Goal: Check status: Check status

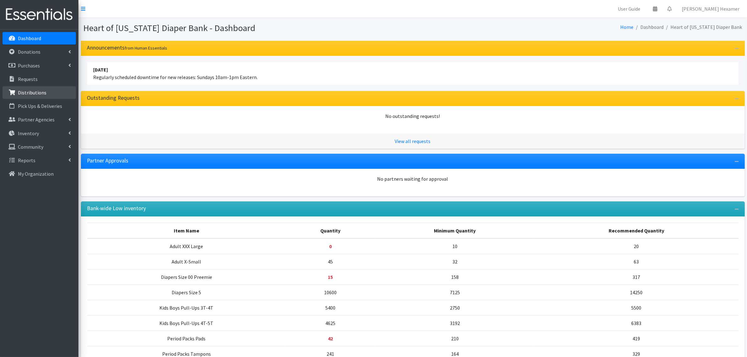
click at [33, 90] on p "Distributions" at bounding box center [32, 92] width 29 height 6
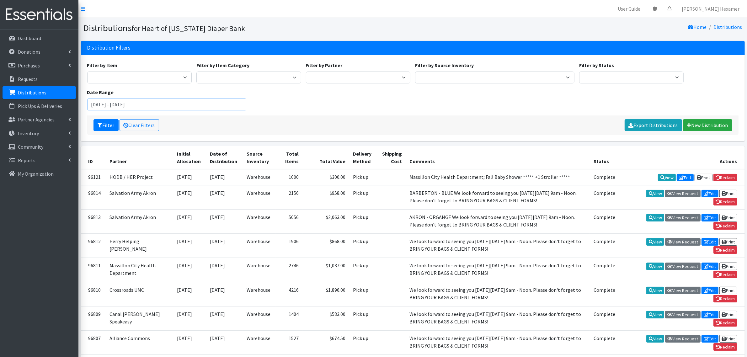
drag, startPoint x: 104, startPoint y: 104, endPoint x: 84, endPoint y: 103, distance: 20.7
click at [84, 103] on div "Filter by Item Adult Large Adult Medium Adult Small Adult X Large Adult X-Small…" at bounding box center [413, 98] width 664 height 86
click at [117, 104] on input "May 20, 2025 - October 24, 2025" at bounding box center [166, 104] width 159 height 12
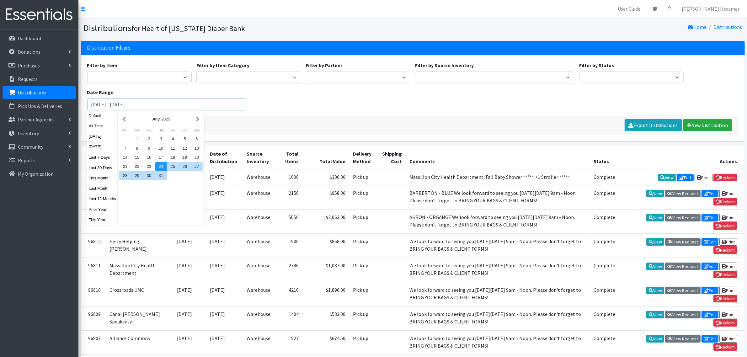
type input "May 20, 2018 - October 24, 2025"
click at [284, 104] on div "Filter by Item Adult Large Adult Medium Adult Small Adult X Large Adult X-Small…" at bounding box center [413, 88] width 656 height 54
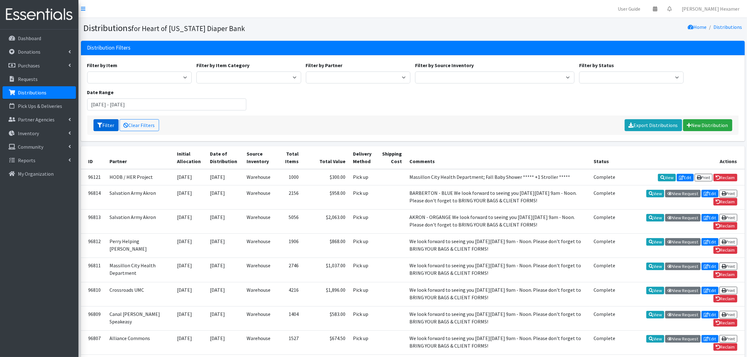
click at [109, 121] on button "Filter" at bounding box center [105, 125] width 25 height 12
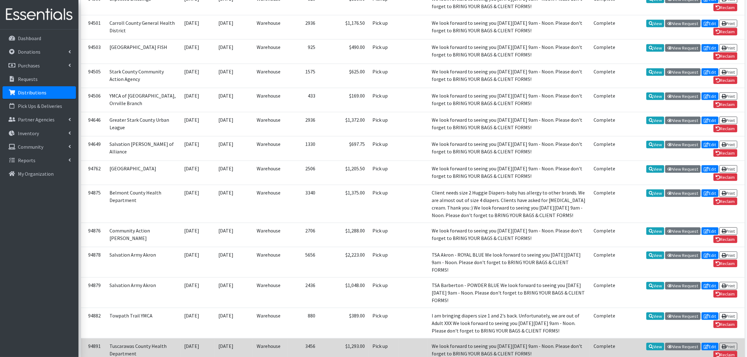
scroll to position [1190, 0]
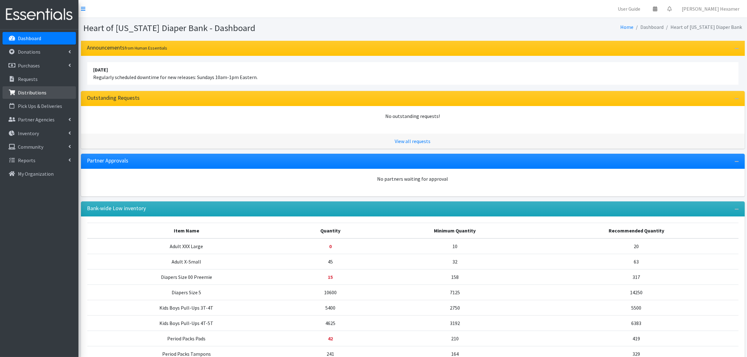
click at [41, 93] on p "Distributions" at bounding box center [32, 92] width 29 height 6
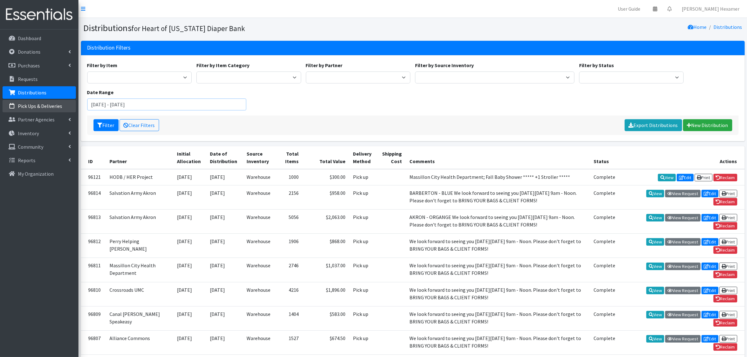
drag, startPoint x: 101, startPoint y: 104, endPoint x: 72, endPoint y: 108, distance: 29.8
type input "[DATE] - [DATE]"
click at [102, 122] on button "Filter" at bounding box center [105, 125] width 25 height 12
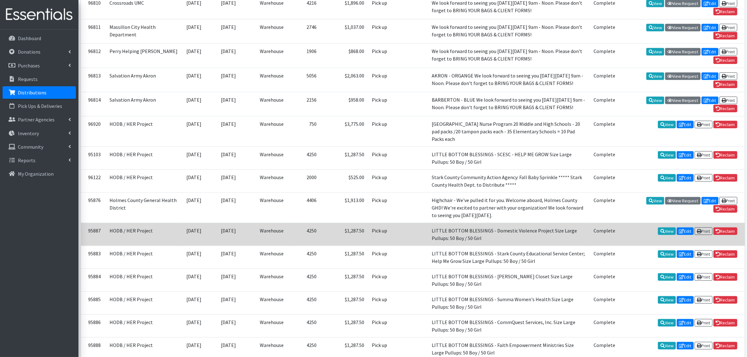
scroll to position [772, 0]
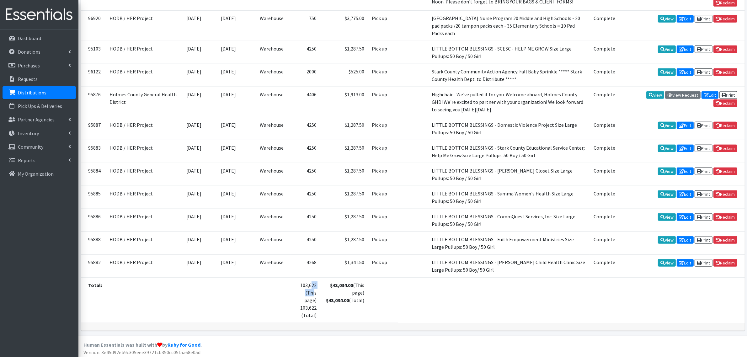
drag, startPoint x: 280, startPoint y: 283, endPoint x: 296, endPoint y: 283, distance: 16.3
click at [296, 283] on td "103,622 (This page) 103,622 (Total)" at bounding box center [305, 300] width 29 height 45
copy td "103,622"
